Goal: Task Accomplishment & Management: Manage account settings

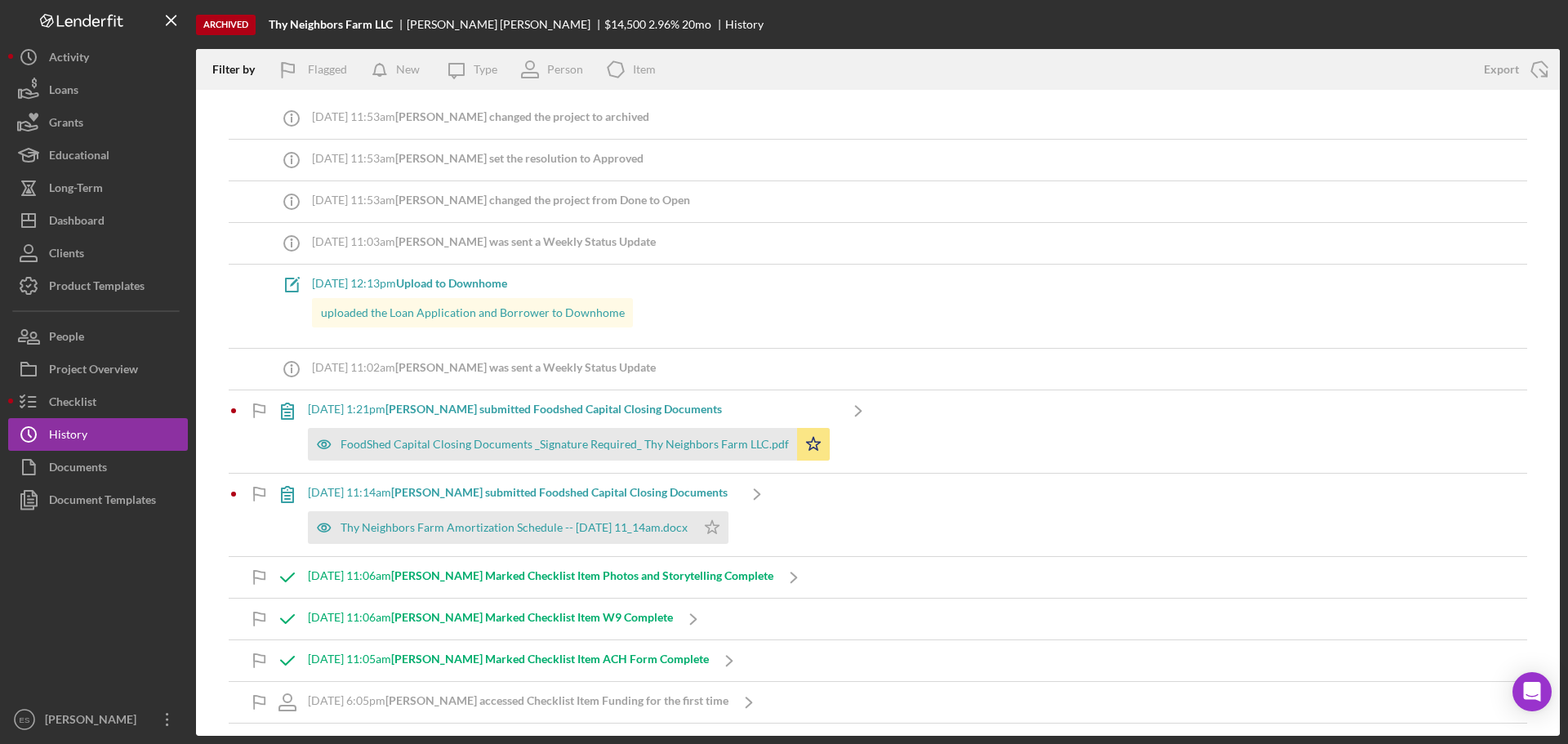
scroll to position [654, 0]
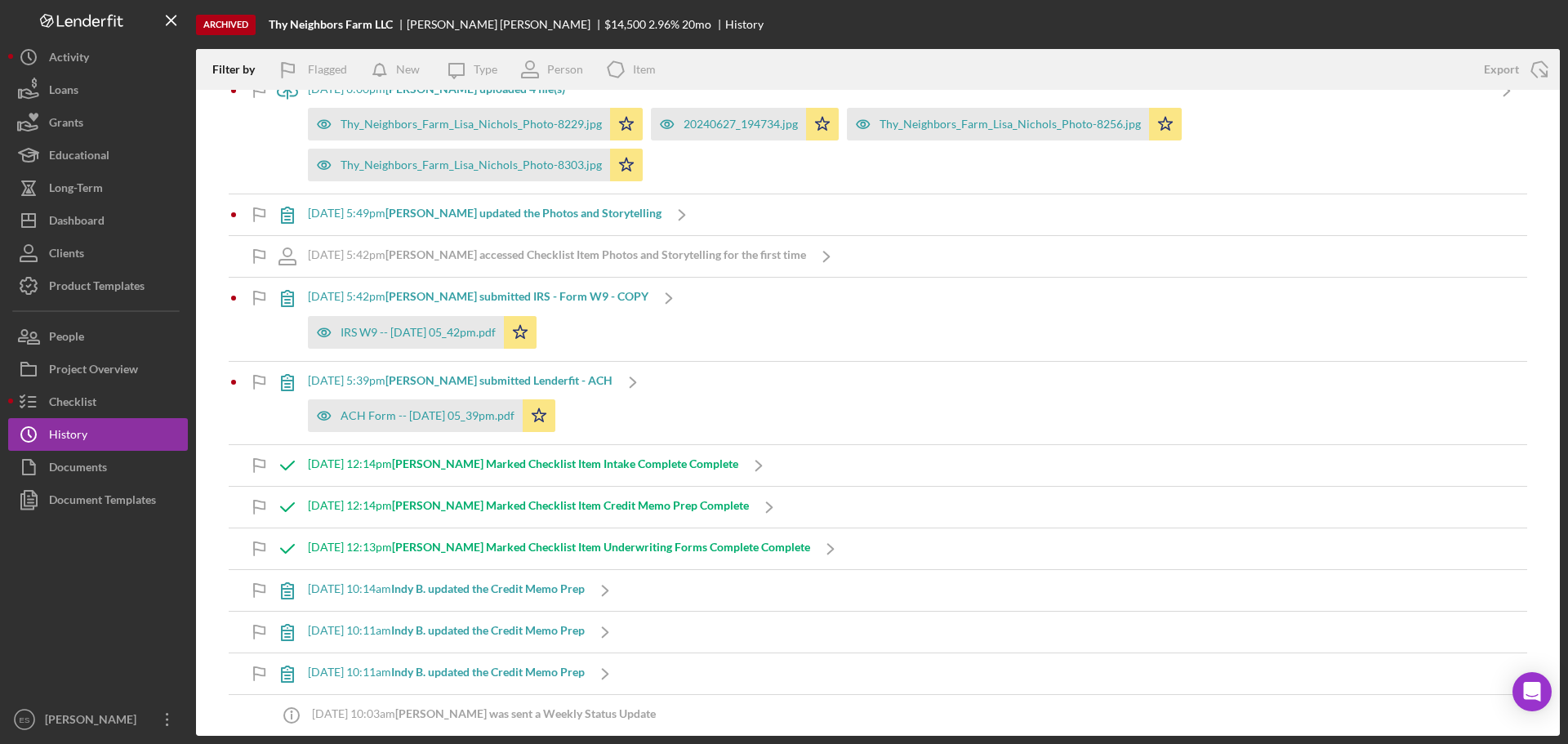
click at [74, 21] on icon "Logo-Reversed Created with Sketch." at bounding box center [82, 20] width 147 height 14
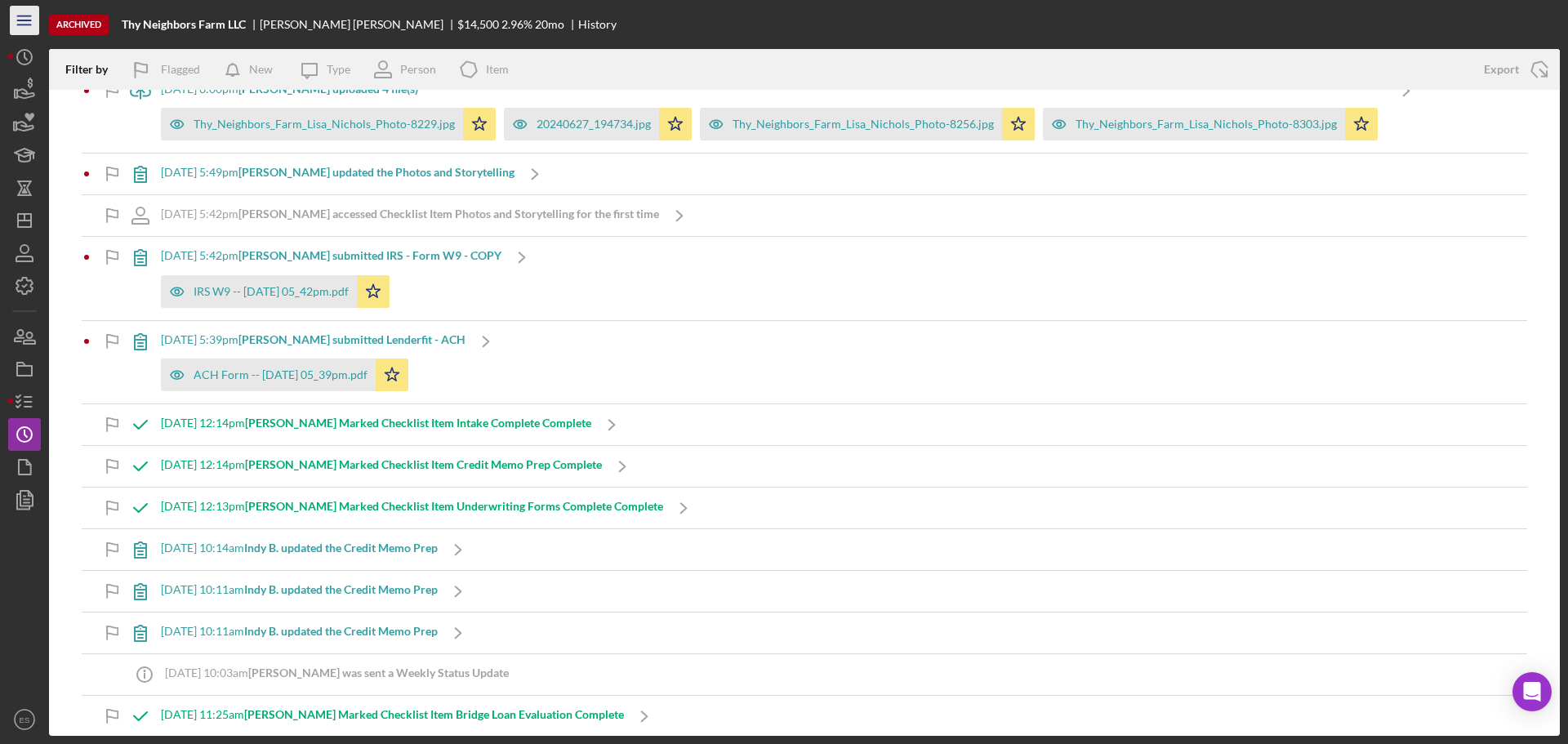
click at [19, 20] on line "button" at bounding box center [23, 20] width 13 height 0
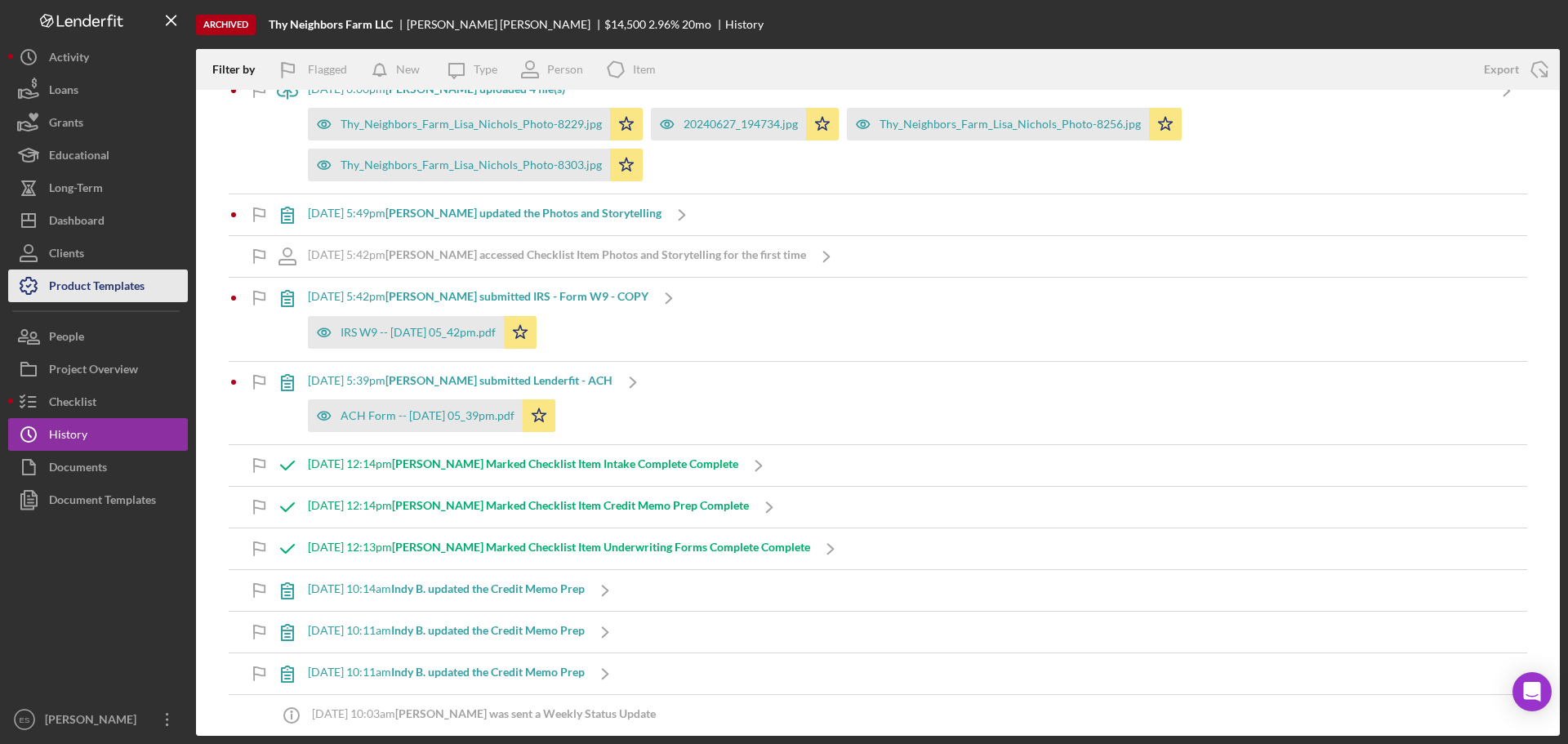
click at [111, 293] on div "Product Templates" at bounding box center [96, 287] width 96 height 36
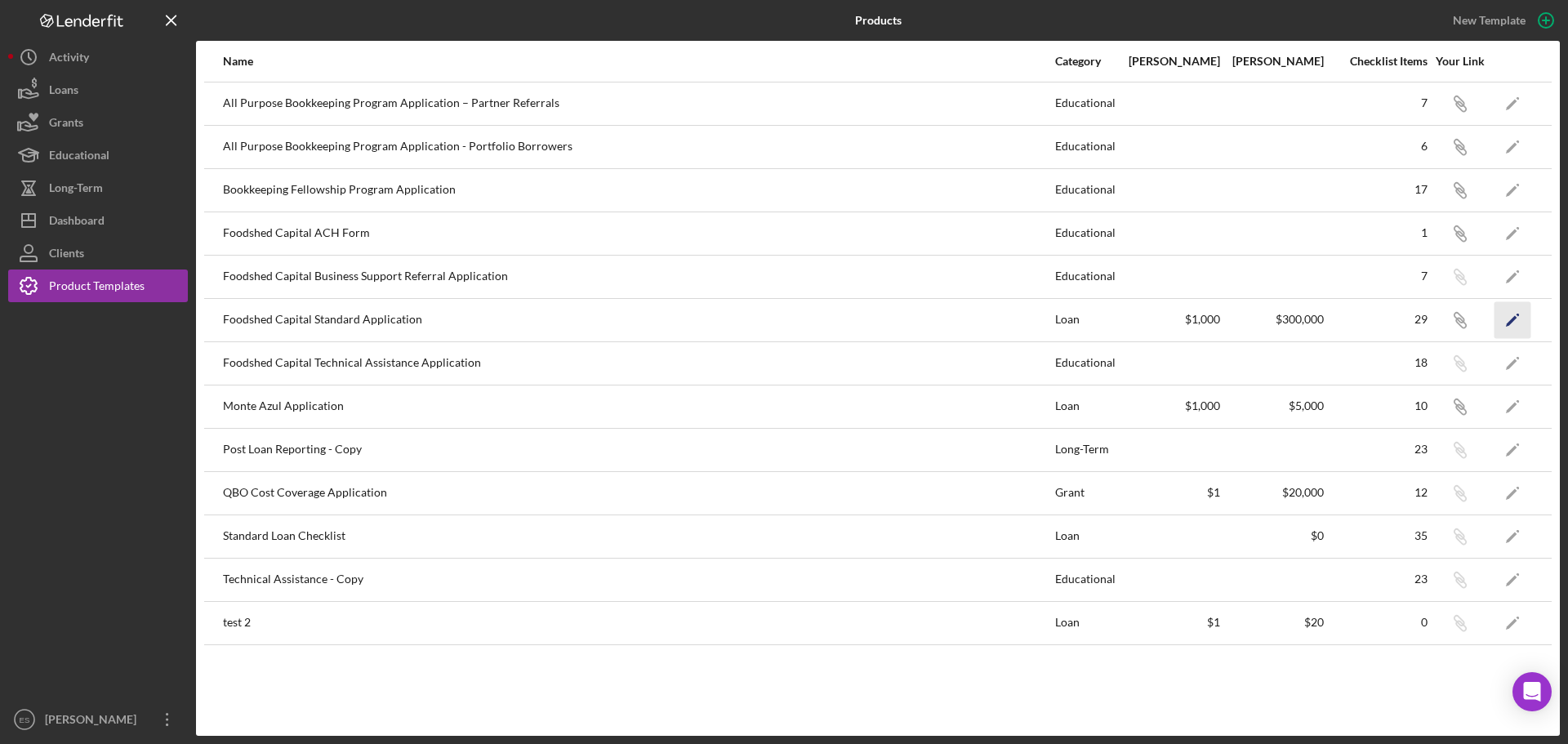
click at [1517, 323] on icon "Icon/Edit" at bounding box center [1512, 319] width 36 height 36
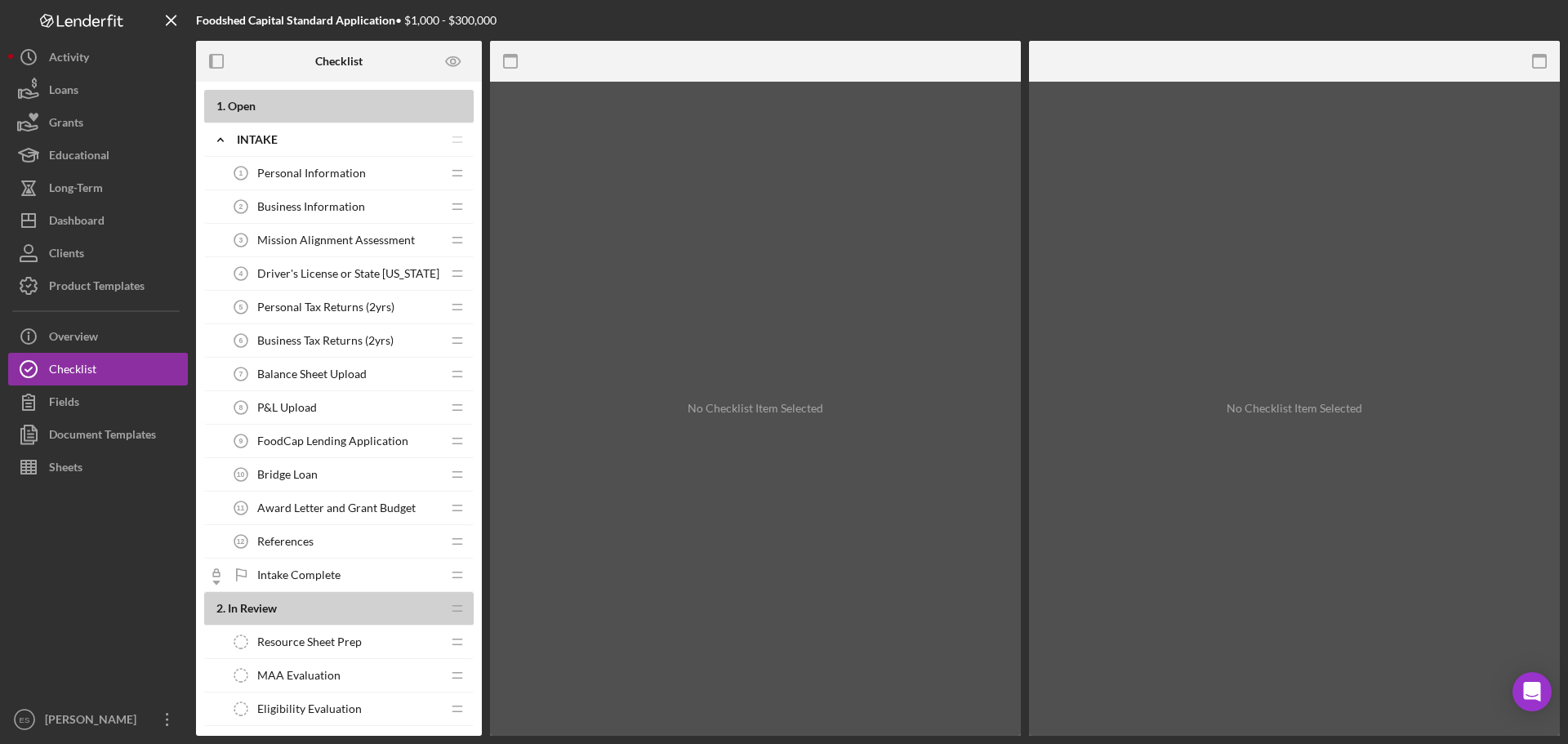
click at [323, 173] on span "Personal Information" at bounding box center [311, 172] width 108 height 13
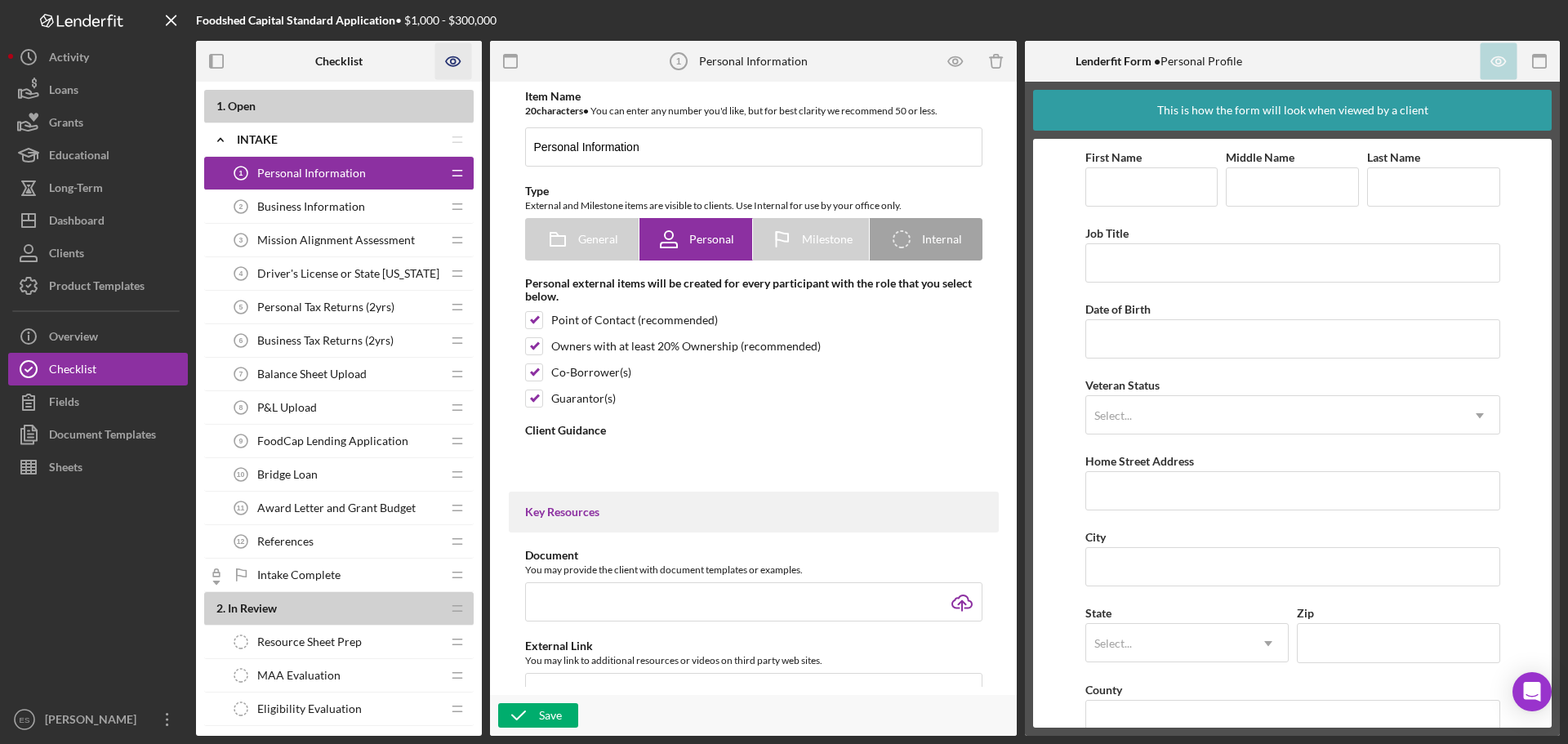
type textarea "<div><strong>Welcome! We're looking forward to working with you.</strong><br><b…"
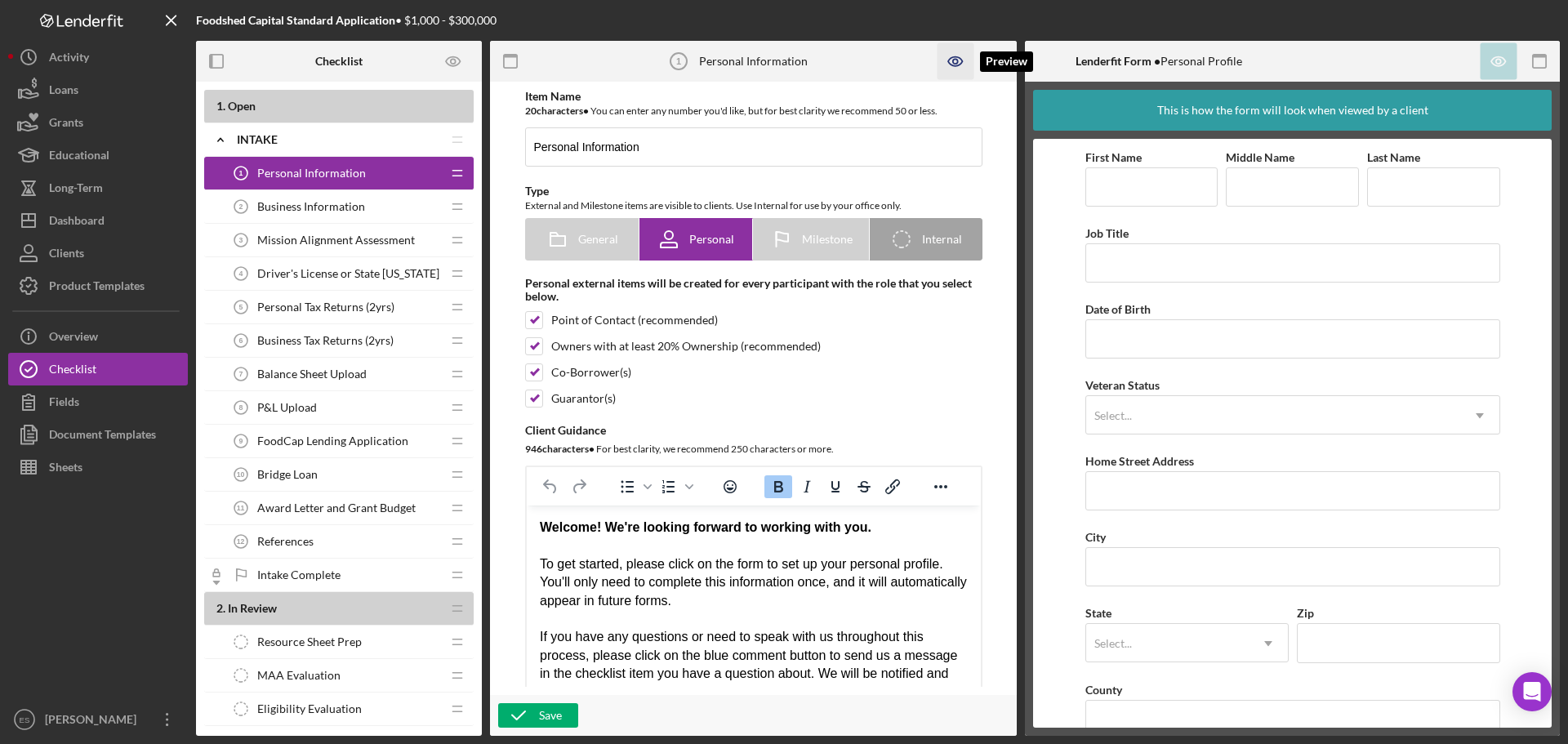
click at [955, 62] on icon "button" at bounding box center [956, 61] width 36 height 36
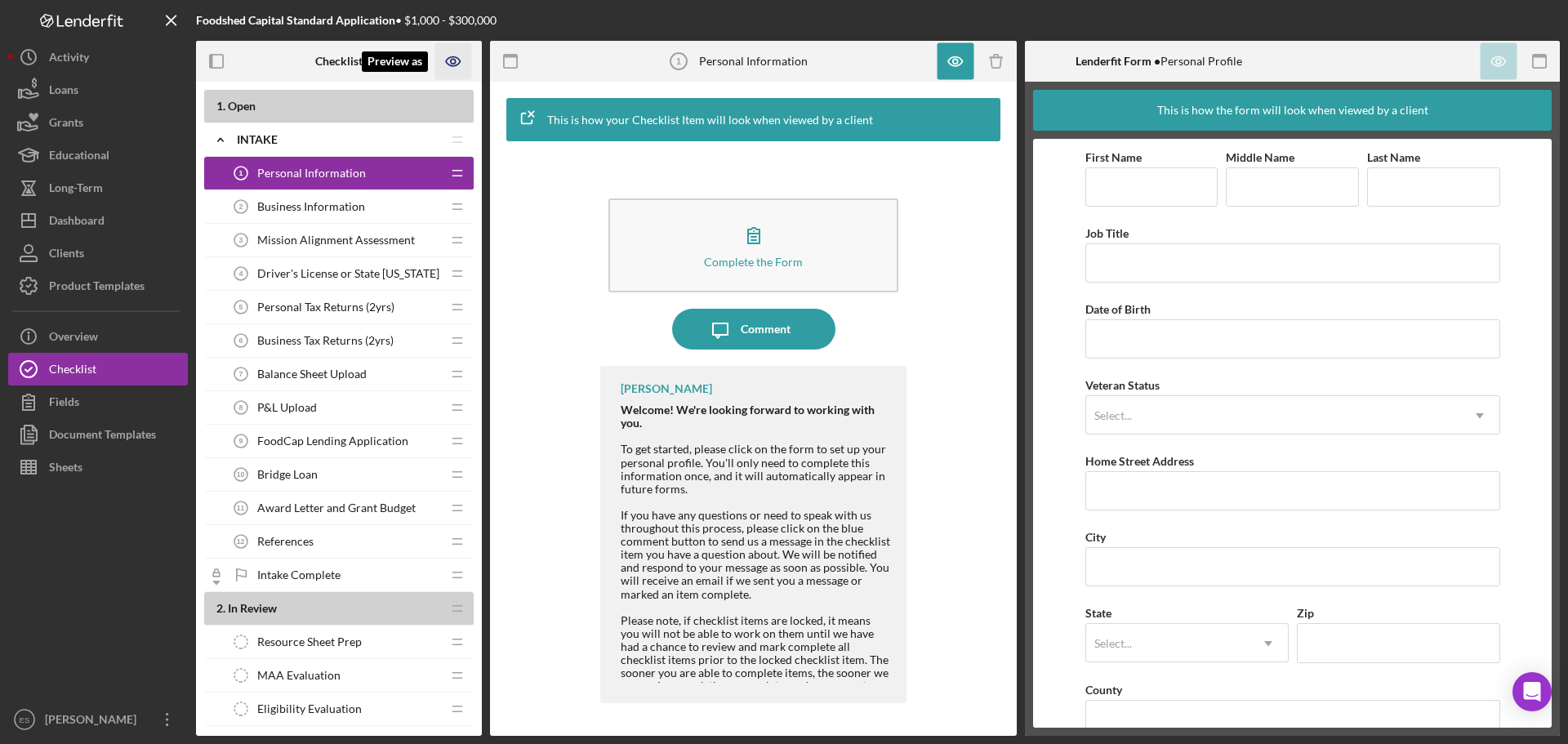
click at [458, 64] on icon "Preview as" at bounding box center [452, 62] width 14 height 9
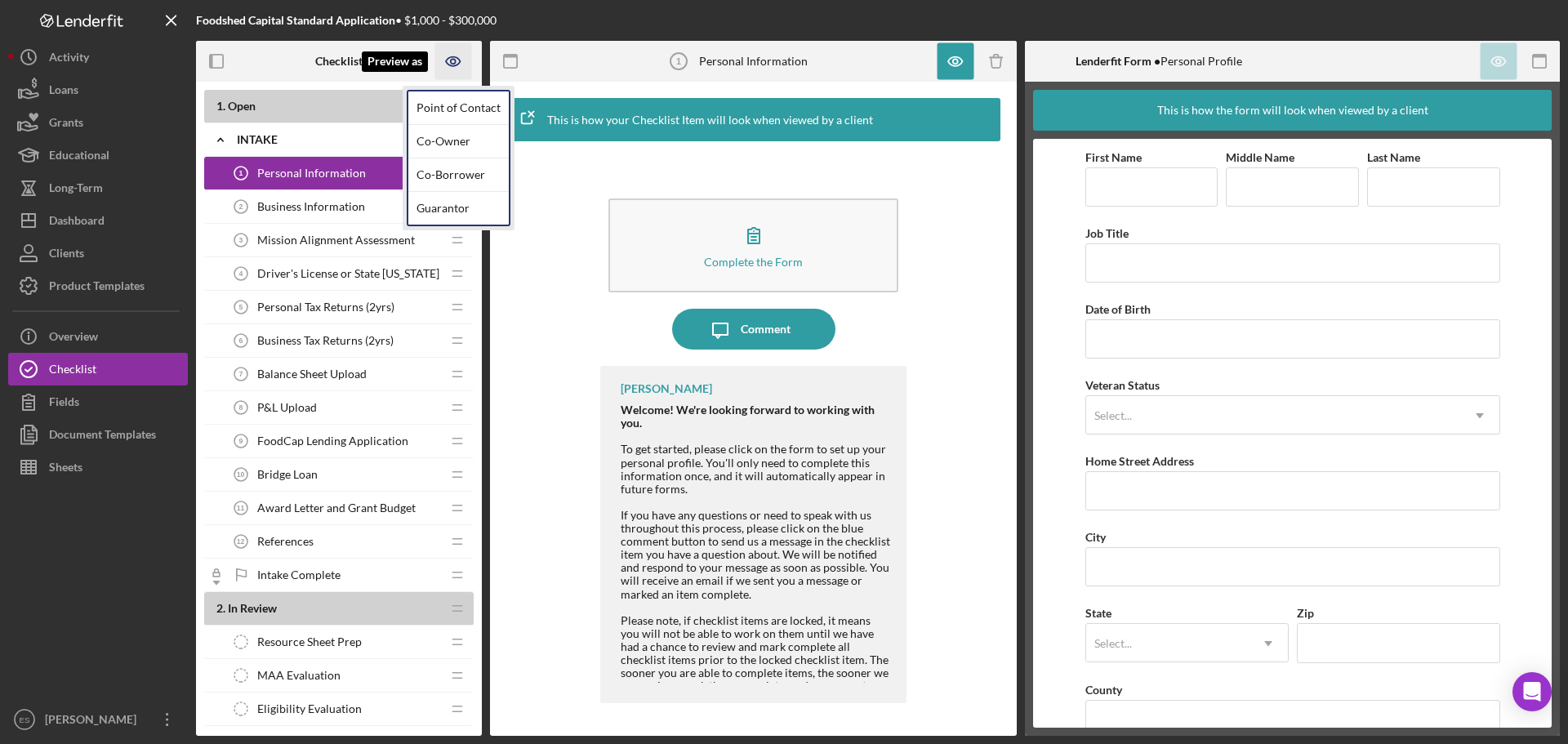
click at [455, 64] on icon "Preview as" at bounding box center [453, 61] width 36 height 36
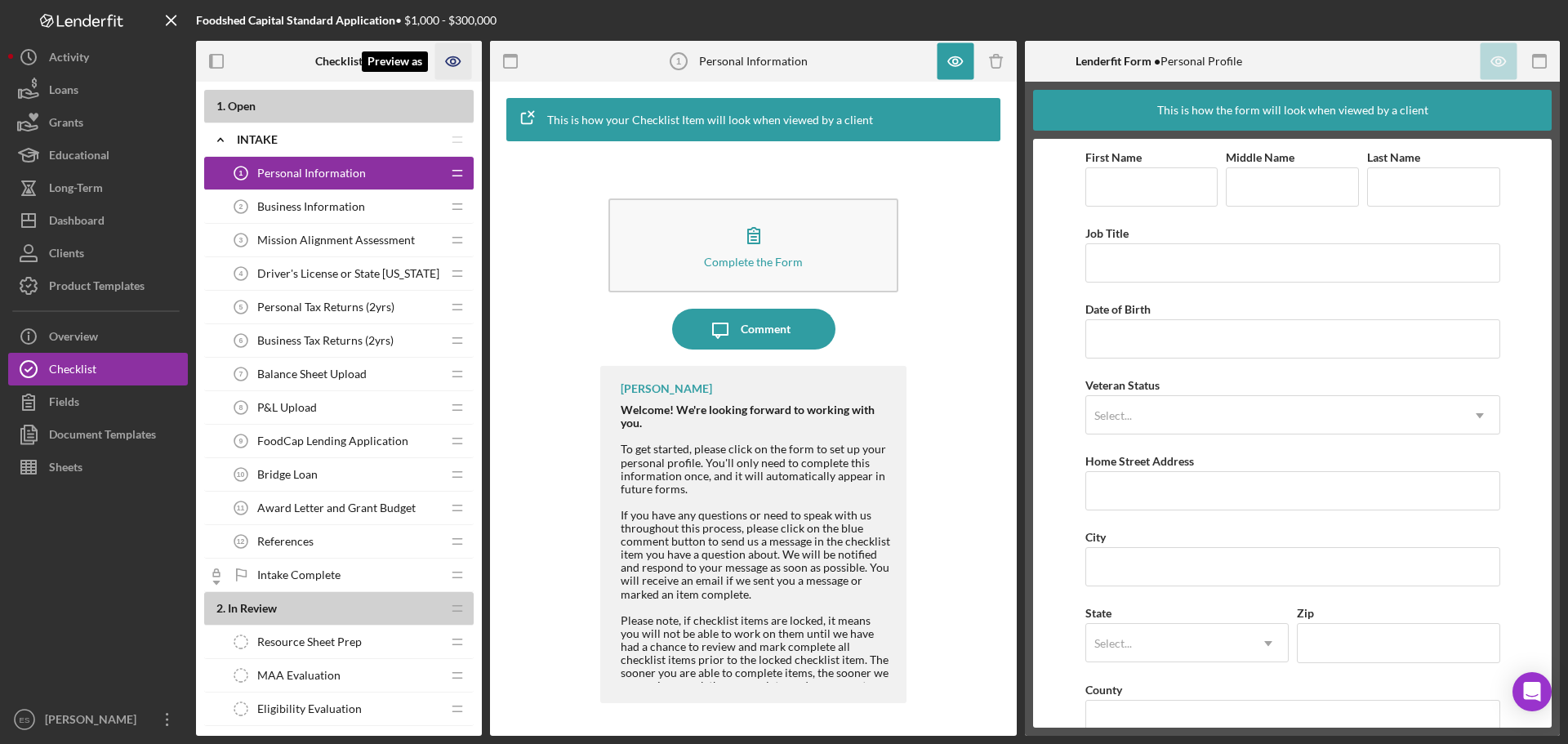
click at [459, 61] on icon "Preview as" at bounding box center [453, 61] width 36 height 36
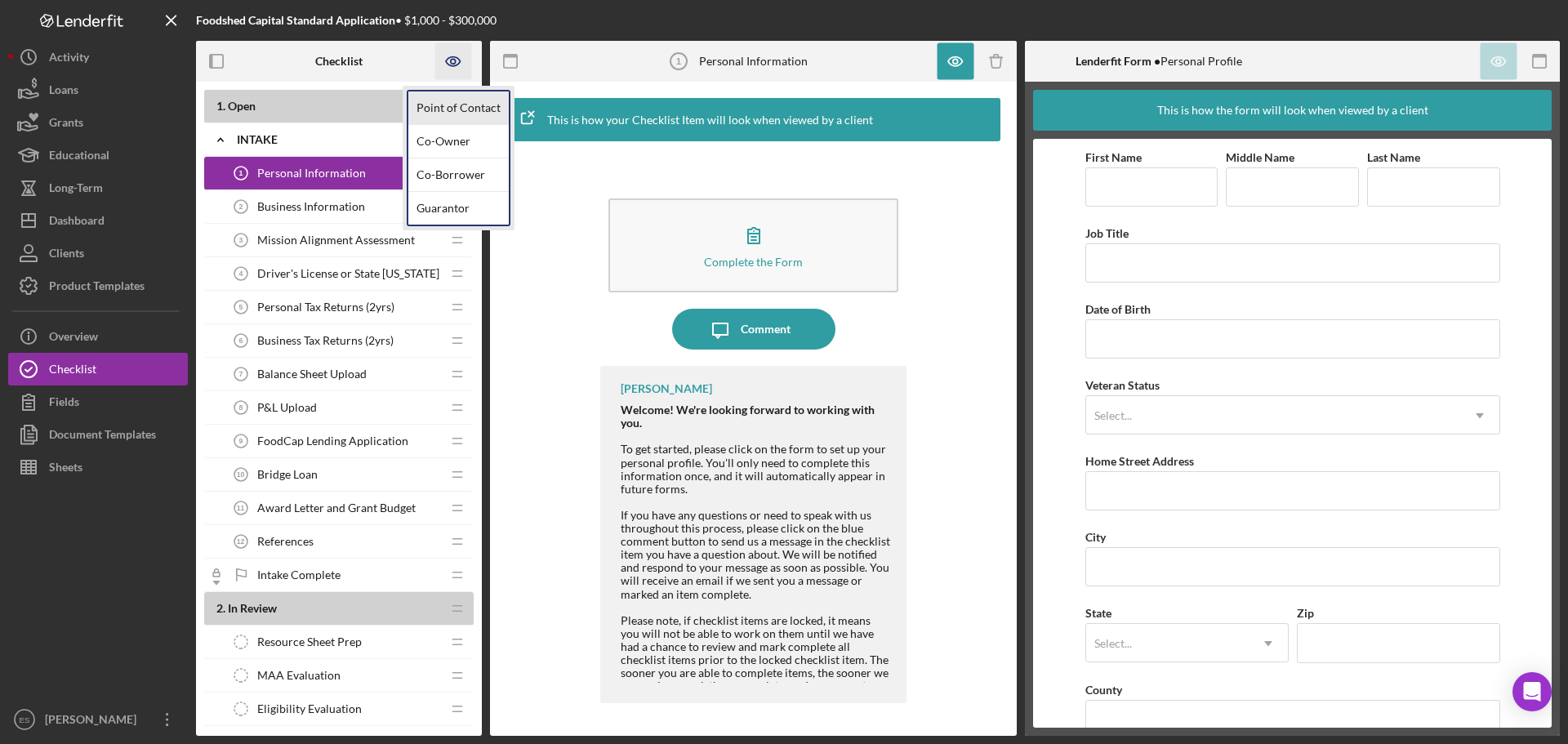
click at [453, 110] on link "Point of Contact" at bounding box center [458, 108] width 101 height 34
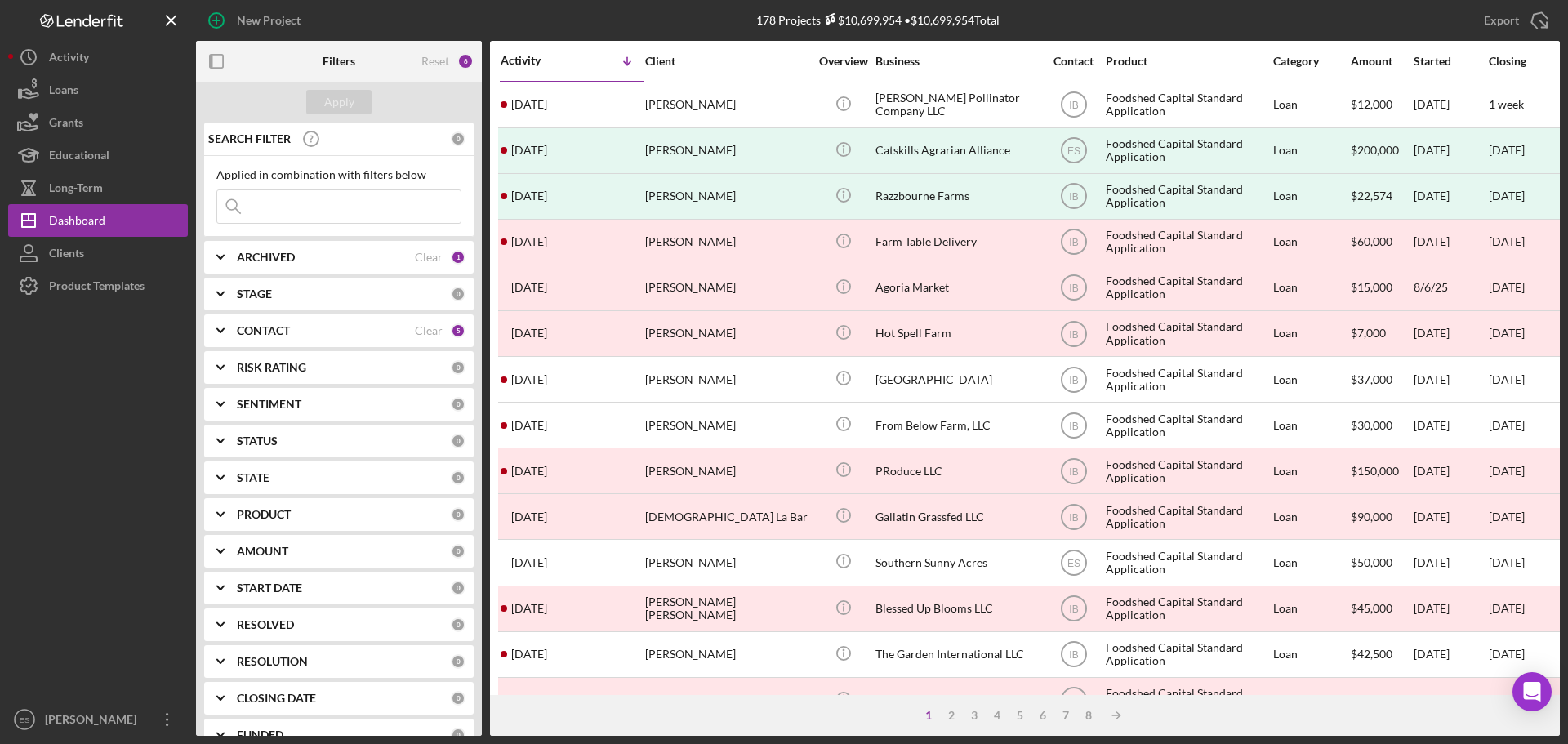
click at [298, 208] on input at bounding box center [339, 206] width 244 height 33
click at [292, 211] on input at bounding box center [339, 206] width 244 height 33
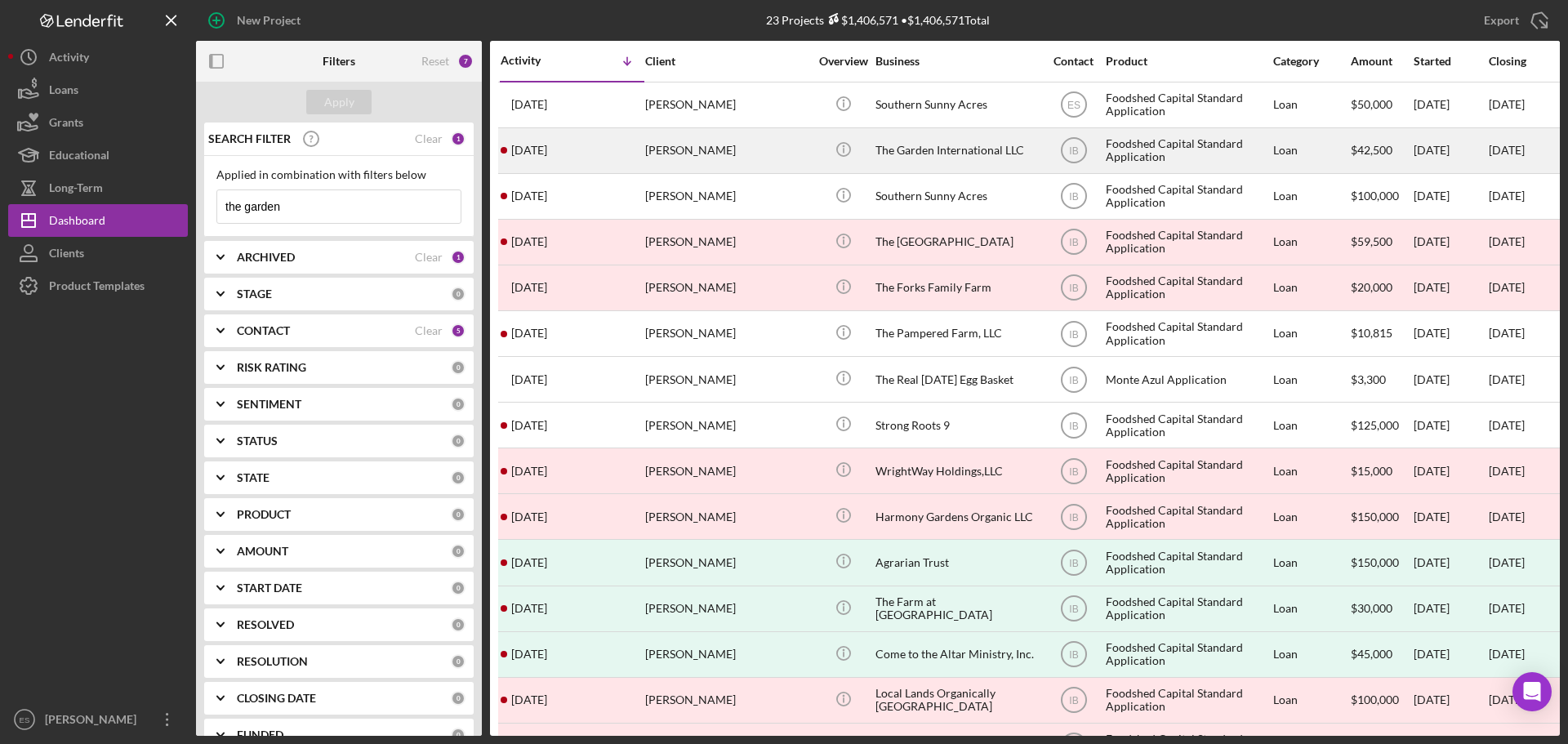
type input "the garden"
click at [805, 161] on div "Cory Moore" at bounding box center [726, 150] width 163 height 43
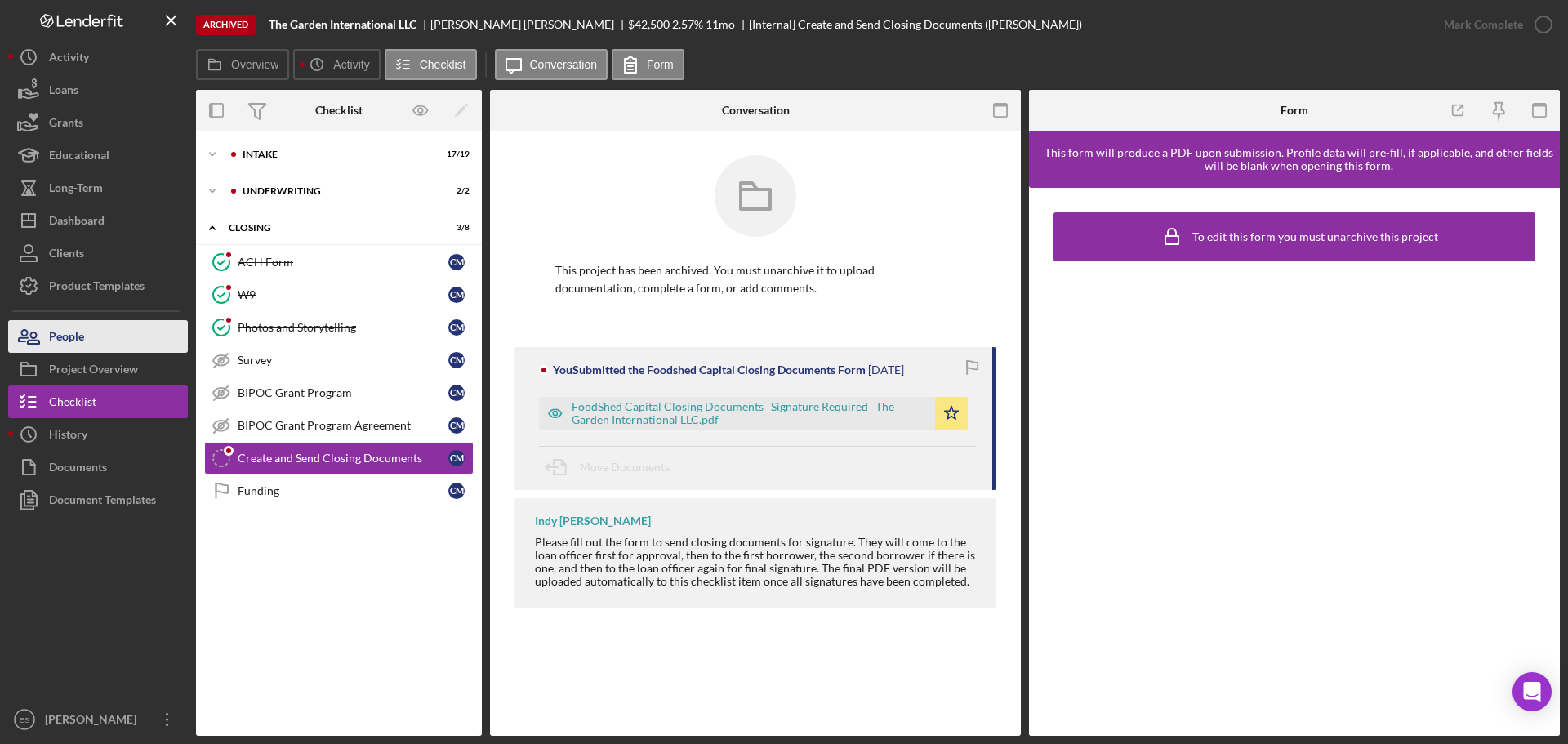
click at [100, 345] on button "People" at bounding box center [98, 336] width 179 height 33
